Goal: Check status: Check status

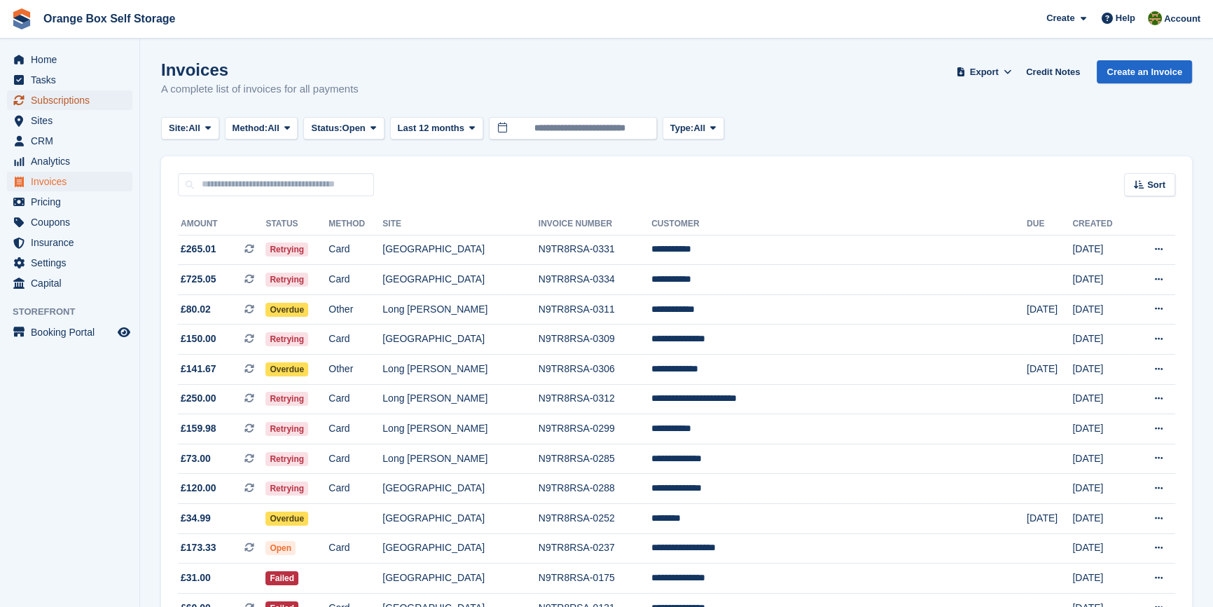
click at [43, 103] on span "Subscriptions" at bounding box center [73, 100] width 84 height 20
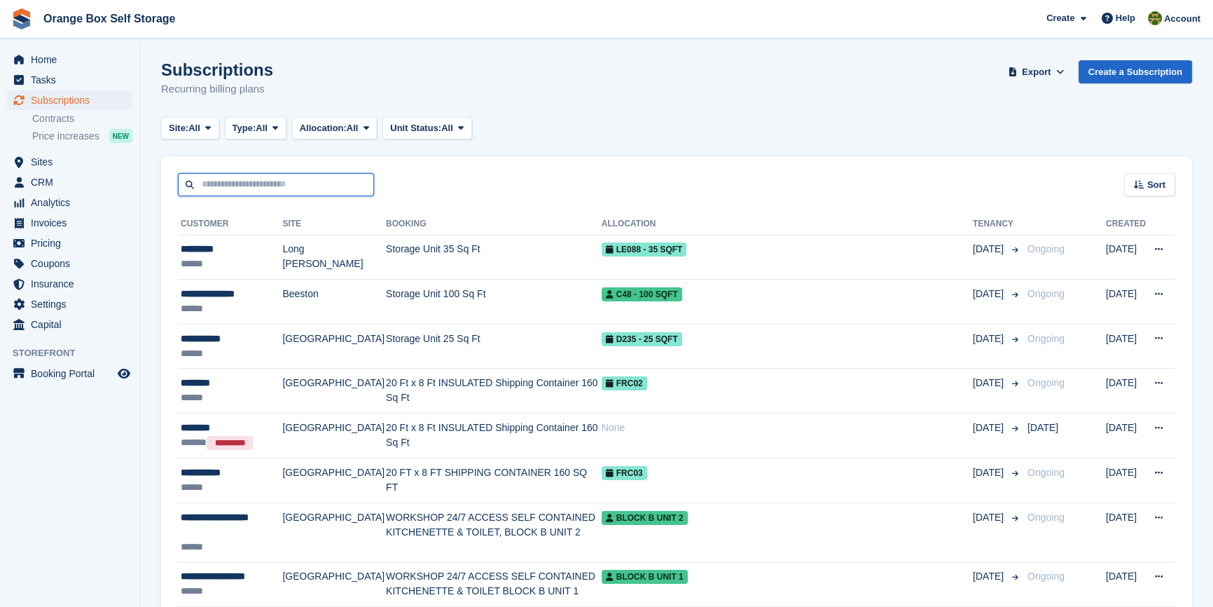
click at [246, 181] on input "text" at bounding box center [276, 184] width 196 height 23
click at [502, 179] on div "Sort Sort by Customer name Date created Move in date Move out date Created (old…" at bounding box center [676, 176] width 1031 height 40
click at [470, 172] on div "Sort Sort by Customer name Date created Move in date Move out date Created (old…" at bounding box center [676, 176] width 1031 height 40
click at [303, 179] on input "text" at bounding box center [276, 184] width 196 height 23
click at [464, 189] on div "Sort Sort by Customer name Date created Move in date Move out date Created (old…" at bounding box center [676, 176] width 1031 height 40
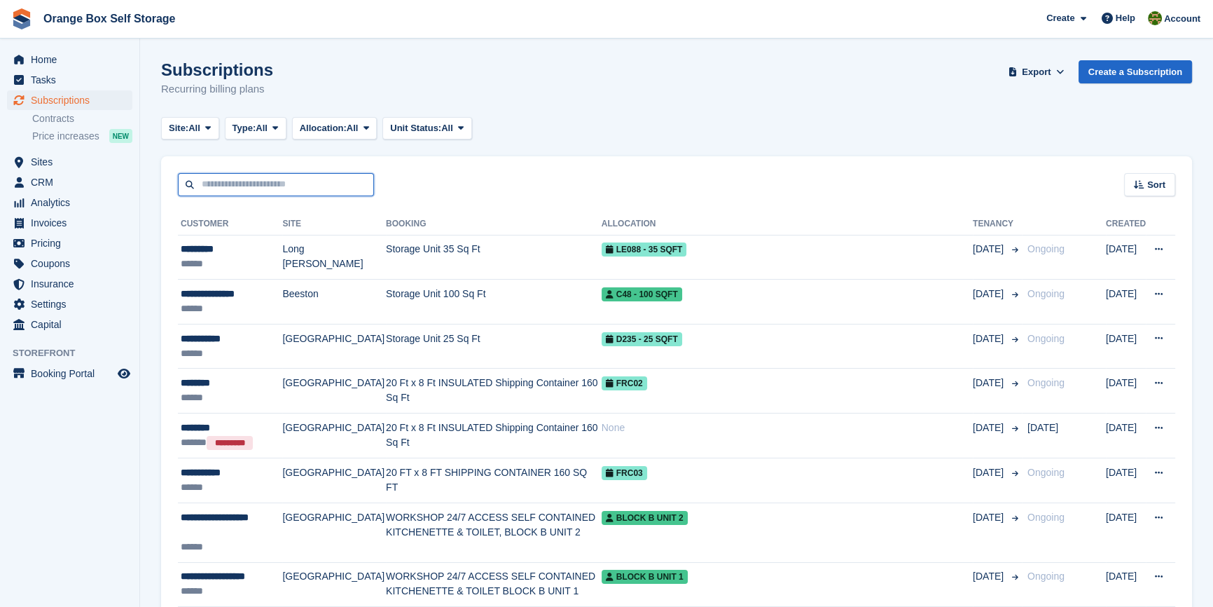
click at [252, 190] on input "text" at bounding box center [276, 184] width 196 height 23
click at [301, 192] on input "text" at bounding box center [276, 184] width 196 height 23
click at [435, 195] on div "Sort Sort by Customer name Date created Move in date Move out date Created (old…" at bounding box center [676, 176] width 1031 height 40
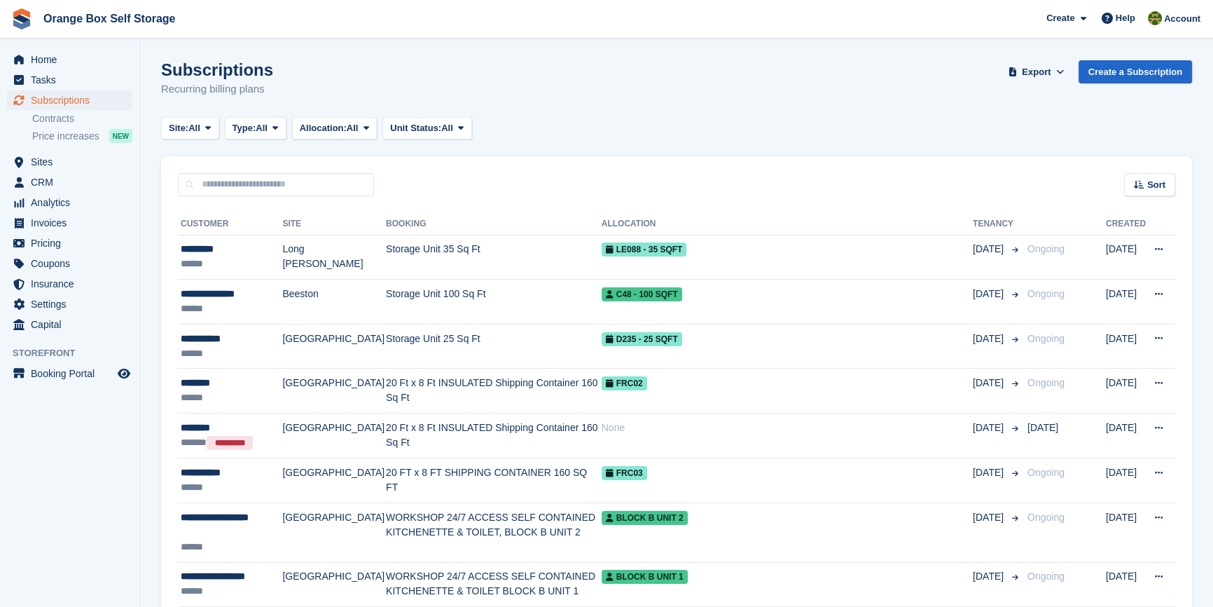
click at [493, 171] on div "Sort Sort by Customer name Date created Move in date Move out date Created (old…" at bounding box center [676, 176] width 1031 height 40
click at [218, 188] on input "text" at bounding box center [276, 184] width 196 height 23
type input "******"
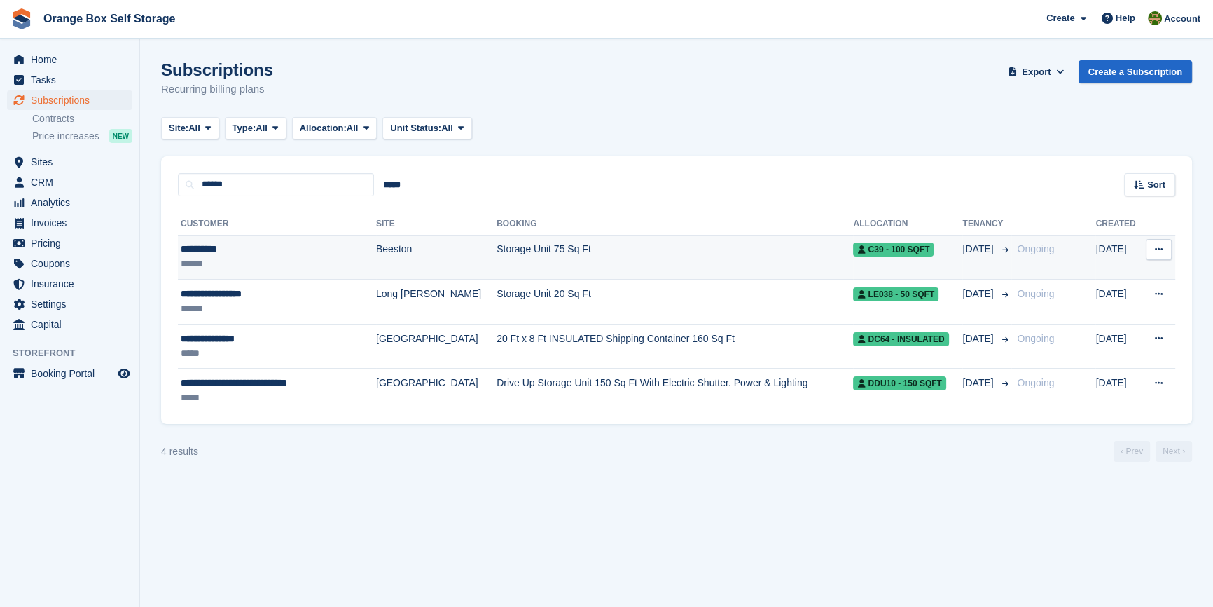
click at [500, 245] on td "Storage Unit 75 Sq Ft" at bounding box center [675, 257] width 357 height 45
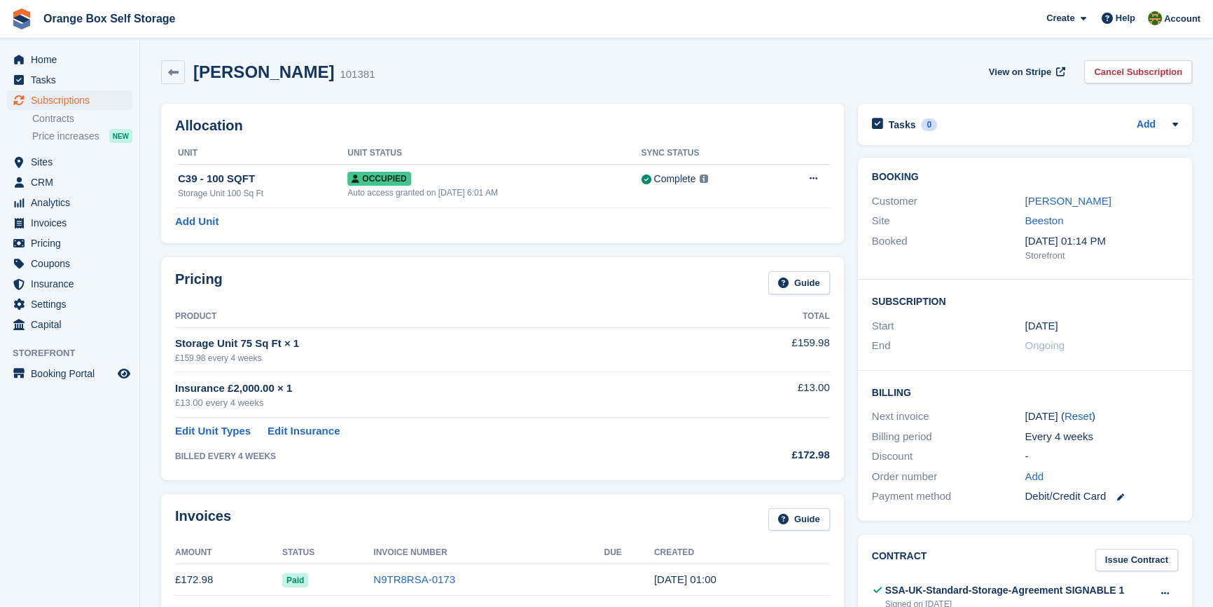
click at [593, 458] on div "BILLED EVERY 4 WEEKS" at bounding box center [441, 456] width 532 height 13
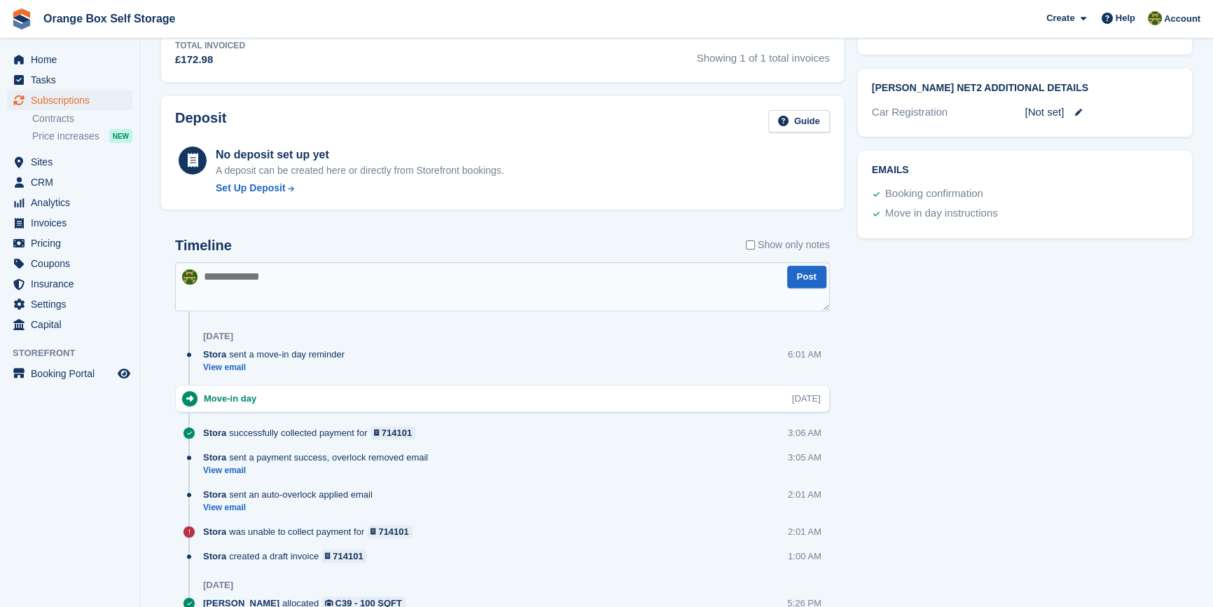
click at [1024, 448] on div "Tasks 0 Add No tasks related to Subscription #101381 Booking Customer Nicola Ka…" at bounding box center [1025, 194] width 348 height 1340
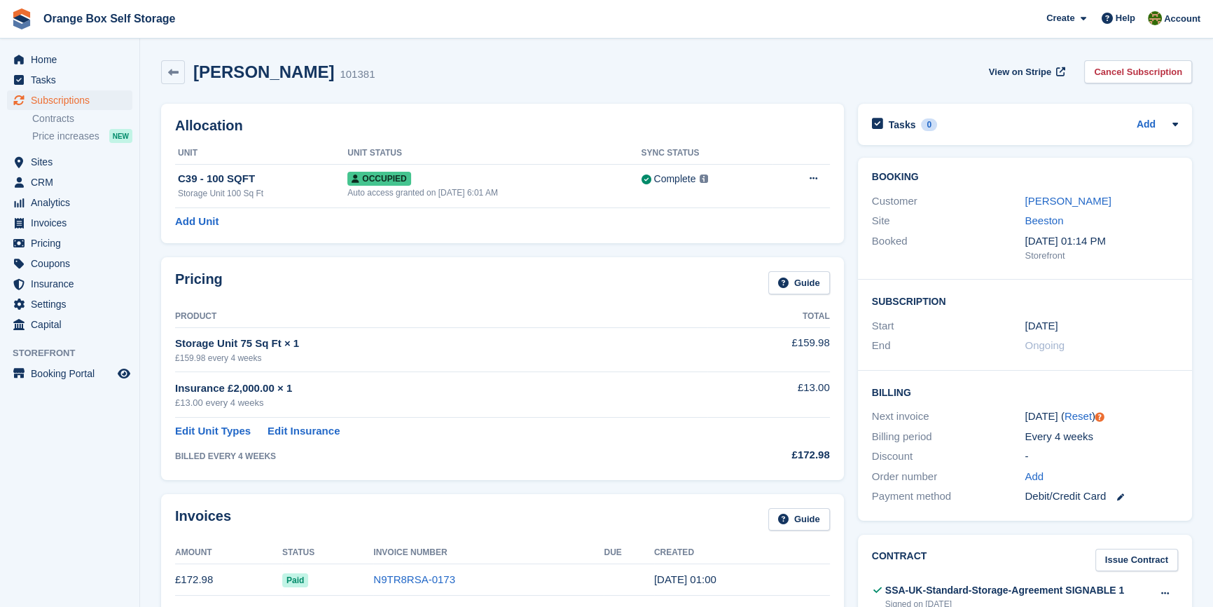
click at [566, 488] on div "Invoices Guide Amount Status Invoice Number Due Created £172.98 Paid N9TR8RSA-0…" at bounding box center [502, 574] width 697 height 175
click at [599, 248] on div "Allocation Unit Unit Status Sync Status C39 - 100 SQFT Storage Unit 100 Sq Ft O…" at bounding box center [502, 173] width 697 height 153
click at [531, 488] on div "Invoices Guide Amount Status Invoice Number Due Created £172.98 Paid N9TR8RSA-0…" at bounding box center [502, 574] width 697 height 175
click at [409, 249] on div "Allocation Unit Unit Status Sync Status C39 - 100 SQFT Storage Unit 100 Sq Ft O…" at bounding box center [502, 173] width 697 height 153
